Goal: Information Seeking & Learning: Learn about a topic

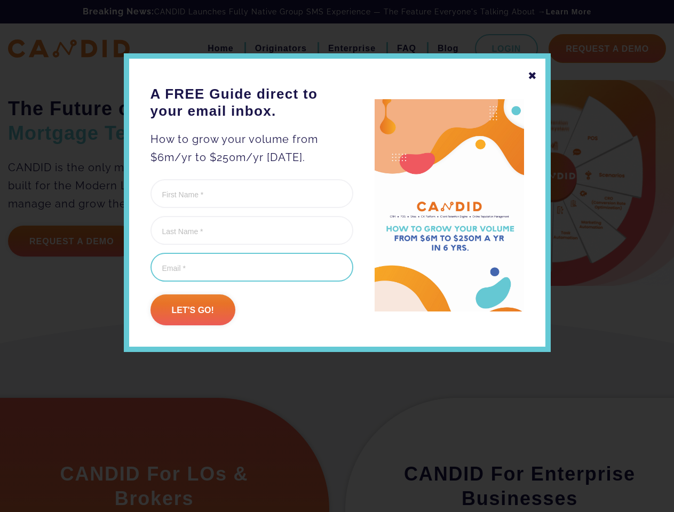
click at [337, 256] on input "Email (Required)" at bounding box center [251, 267] width 203 height 29
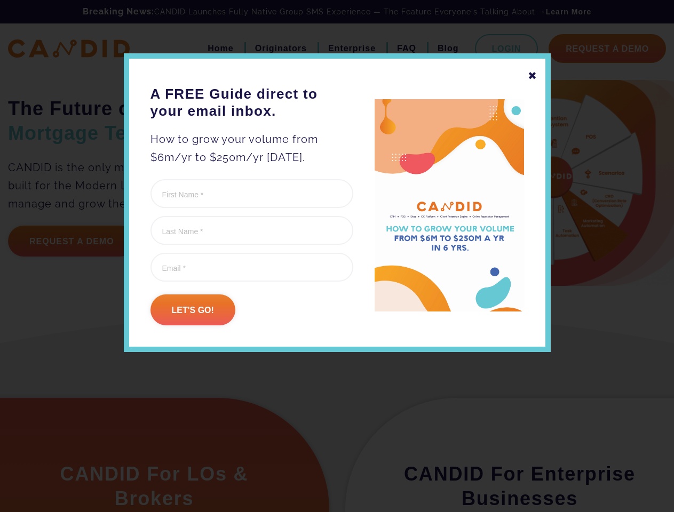
click at [532, 76] on div "✖" at bounding box center [533, 76] width 10 height 18
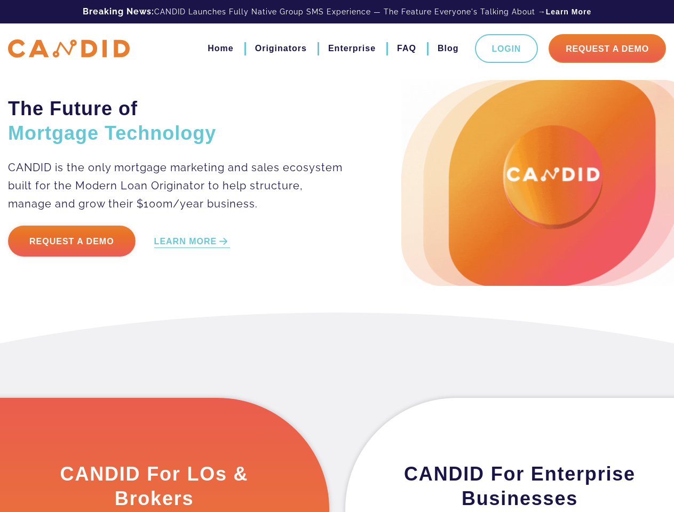
click at [193, 310] on div "The Future of Mortgage Technology CANDID is the only mortgage marketing and sal…" at bounding box center [337, 156] width 674 height 313
